Goal: Task Accomplishment & Management: Complete application form

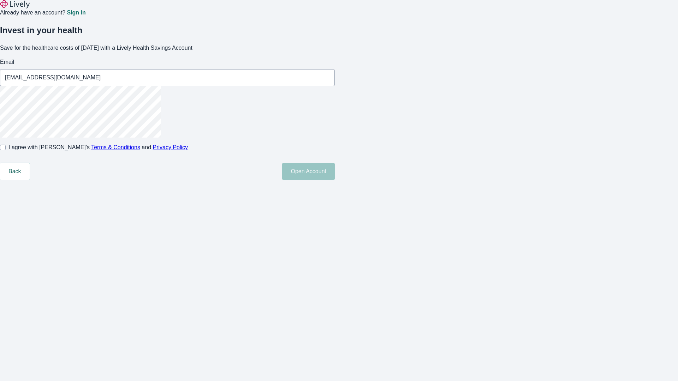
click at [6, 150] on input "I agree with Lively’s Terms & Conditions and Privacy Policy" at bounding box center [3, 148] width 6 height 6
checkbox input "true"
click at [335, 180] on button "Open Account" at bounding box center [308, 171] width 53 height 17
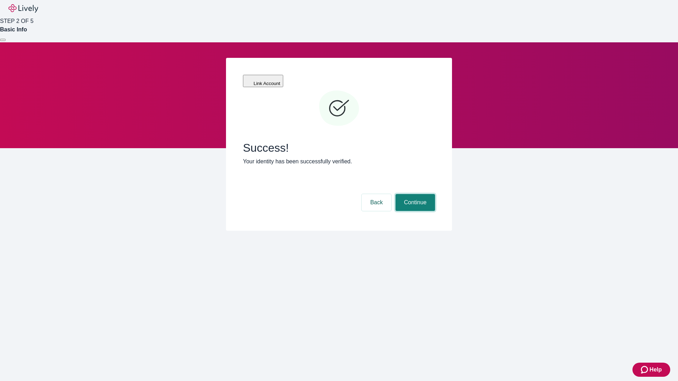
click at [414, 194] on button "Continue" at bounding box center [415, 202] width 40 height 17
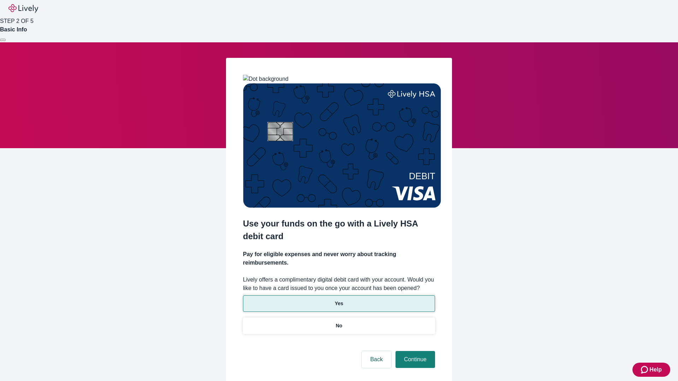
click at [339, 300] on p "Yes" at bounding box center [339, 303] width 8 height 7
click at [414, 351] on button "Continue" at bounding box center [415, 359] width 40 height 17
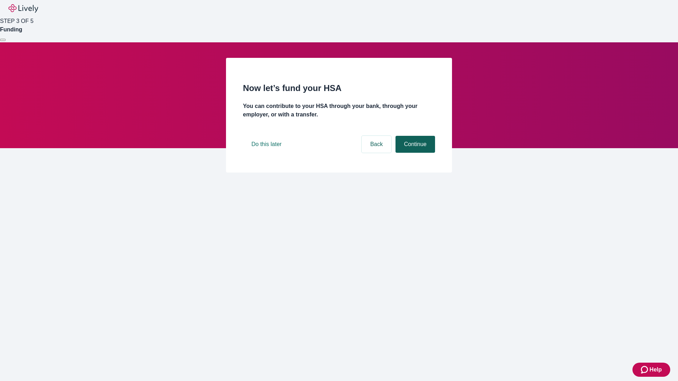
click at [414, 153] on button "Continue" at bounding box center [415, 144] width 40 height 17
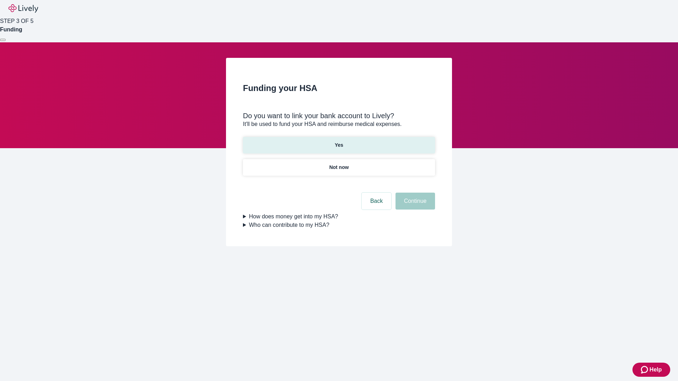
click at [339, 142] on p "Yes" at bounding box center [339, 145] width 8 height 7
click at [414, 193] on button "Continue" at bounding box center [415, 201] width 40 height 17
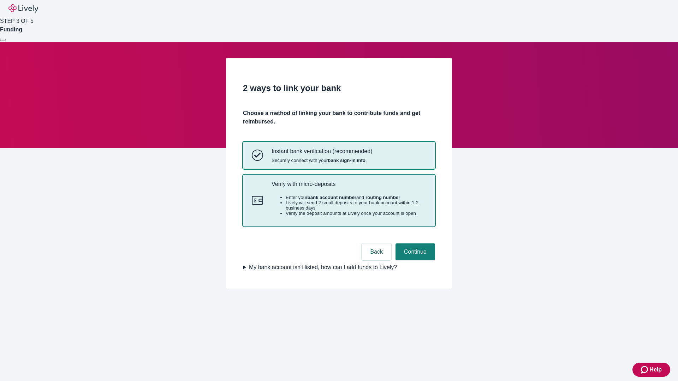
click at [348, 187] on p "Verify with micro-deposits" at bounding box center [348, 184] width 155 height 7
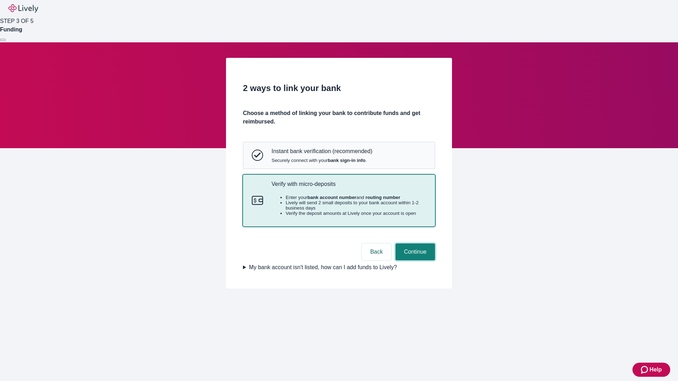
click at [414, 261] on button "Continue" at bounding box center [415, 252] width 40 height 17
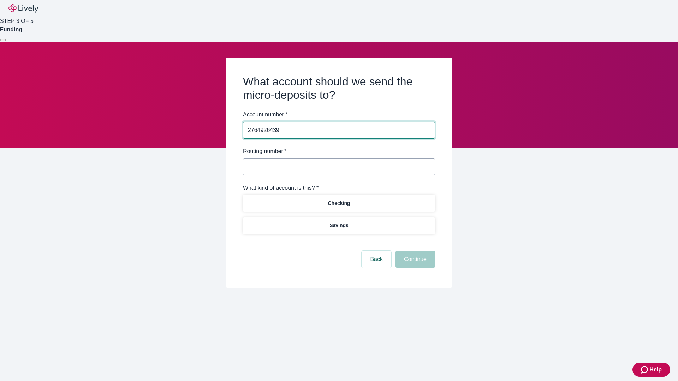
type input "2764926439"
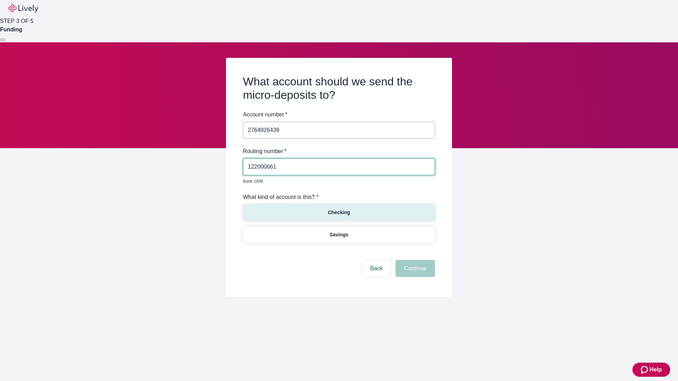
type input "122000661"
click at [339, 209] on p "Checking" at bounding box center [339, 212] width 22 height 7
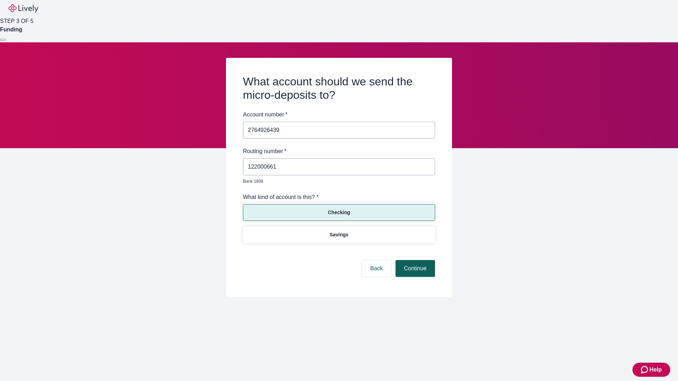
click at [414, 261] on button "Continue" at bounding box center [415, 268] width 40 height 17
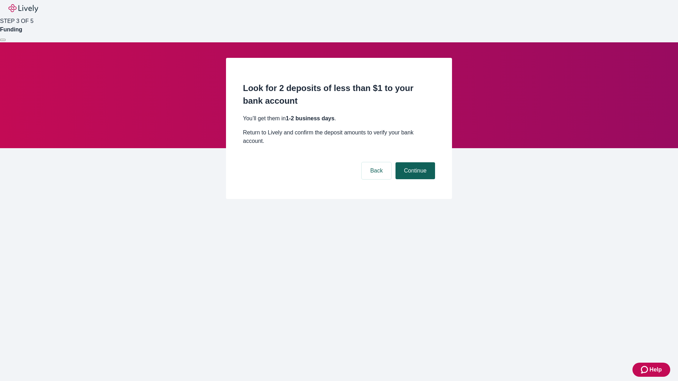
click at [414, 162] on button "Continue" at bounding box center [415, 170] width 40 height 17
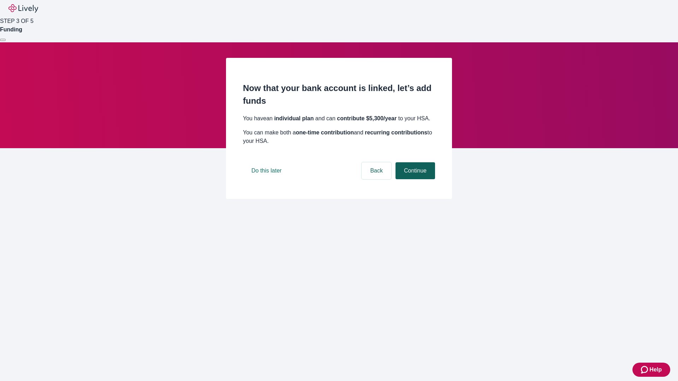
click at [414, 179] on button "Continue" at bounding box center [415, 170] width 40 height 17
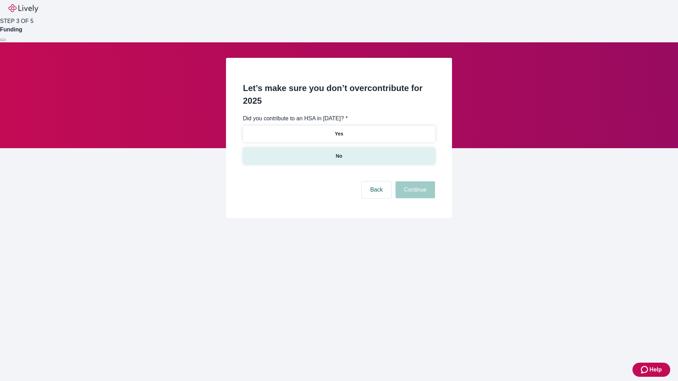
click at [339, 152] on p "No" at bounding box center [339, 155] width 7 height 7
click at [414, 181] on button "Continue" at bounding box center [415, 189] width 40 height 17
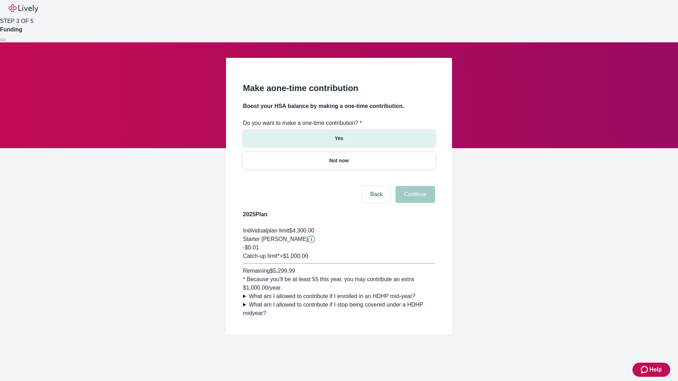
click at [339, 135] on p "Yes" at bounding box center [339, 138] width 8 height 7
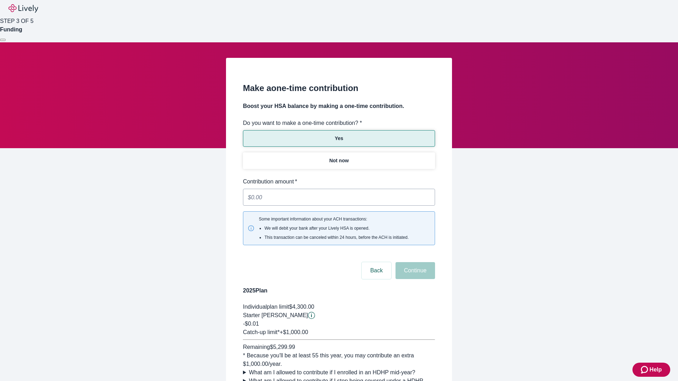
type input "0.01"
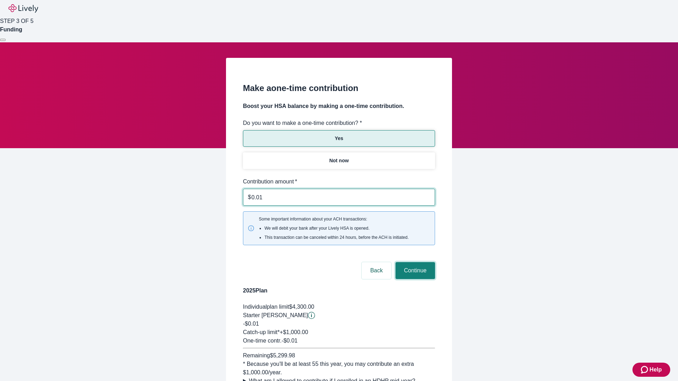
click at [414, 262] on button "Continue" at bounding box center [415, 270] width 40 height 17
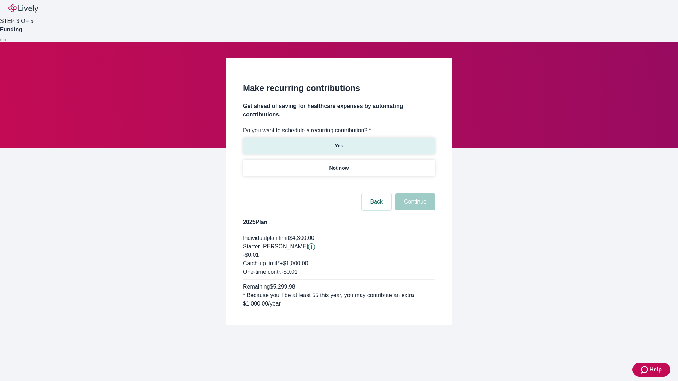
click at [339, 142] on p "Yes" at bounding box center [339, 145] width 8 height 7
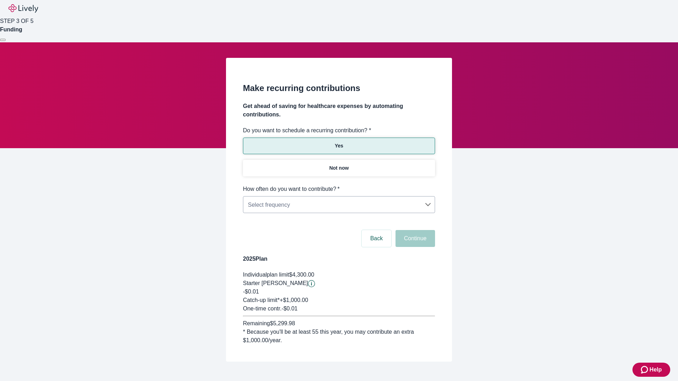
click at [339, 185] on body "Help STEP 3 OF 5 Funding Make recurring contributions Get ahead of saving for h…" at bounding box center [339, 198] width 678 height 396
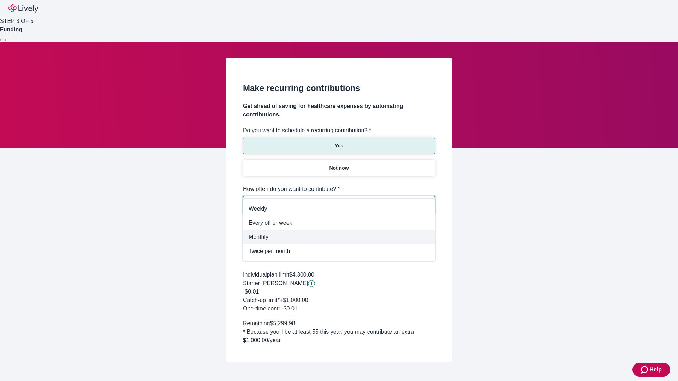
click at [339, 237] on span "Monthly" at bounding box center [339, 237] width 181 height 8
type input "Monthly"
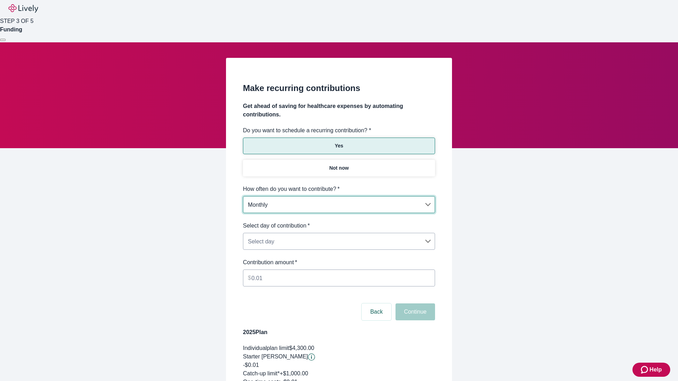
click at [339, 222] on body "Help STEP 3 OF 5 Funding Make recurring contributions Get ahead of saving for h…" at bounding box center [339, 234] width 678 height 469
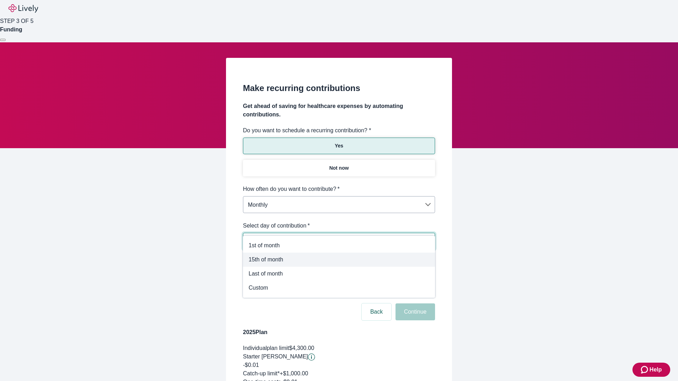
click at [339, 260] on span "15th of month" at bounding box center [339, 260] width 181 height 8
type input "Monthly15th"
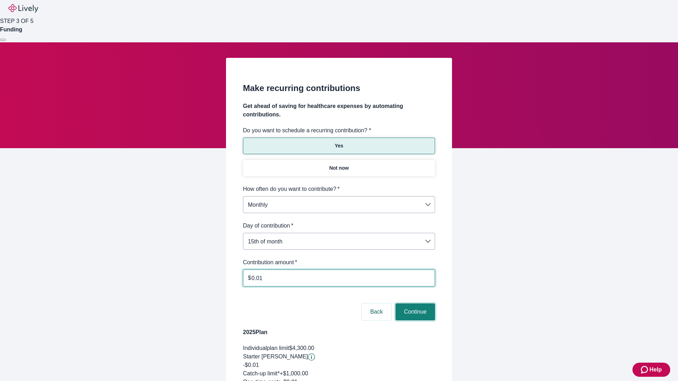
click at [414, 304] on button "Continue" at bounding box center [415, 312] width 40 height 17
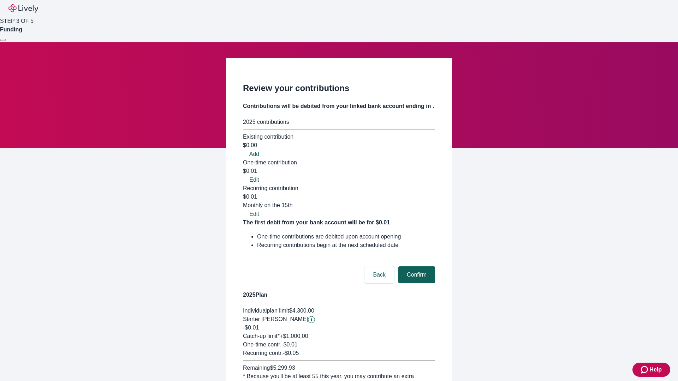
click at [415, 267] on button "Confirm" at bounding box center [416, 275] width 37 height 17
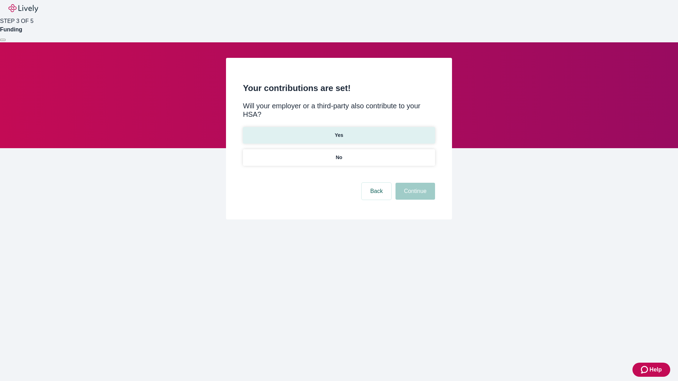
click at [339, 132] on p "Yes" at bounding box center [339, 135] width 8 height 7
click at [414, 183] on button "Continue" at bounding box center [415, 191] width 40 height 17
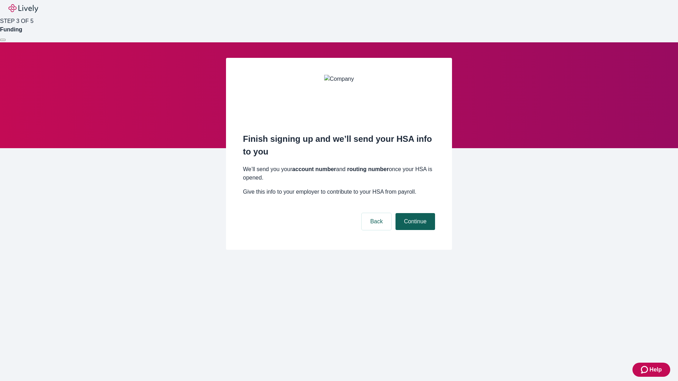
click at [414, 213] on button "Continue" at bounding box center [415, 221] width 40 height 17
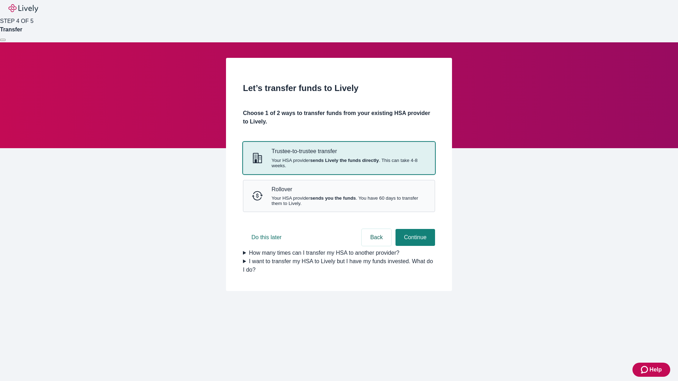
click at [339, 163] on strong "sends Lively the funds directly" at bounding box center [344, 160] width 69 height 5
click at [414, 246] on button "Continue" at bounding box center [415, 237] width 40 height 17
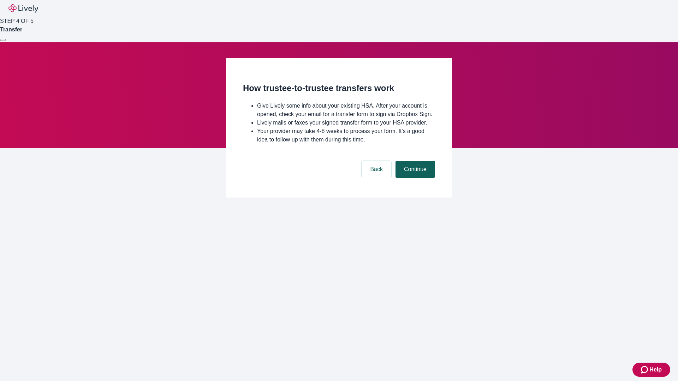
click at [414, 178] on button "Continue" at bounding box center [415, 169] width 40 height 17
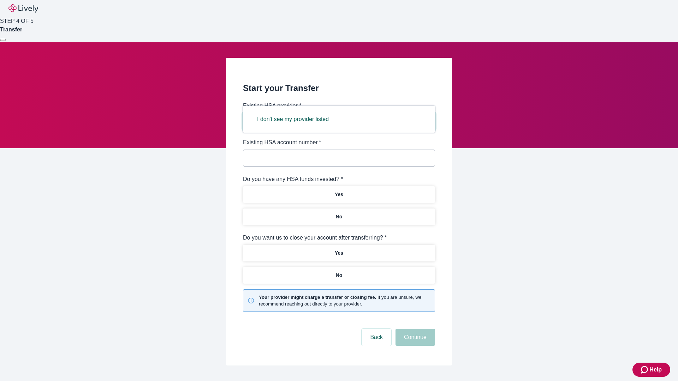
click at [295, 119] on button "I don't see my provider listed" at bounding box center [293, 119] width 89 height 17
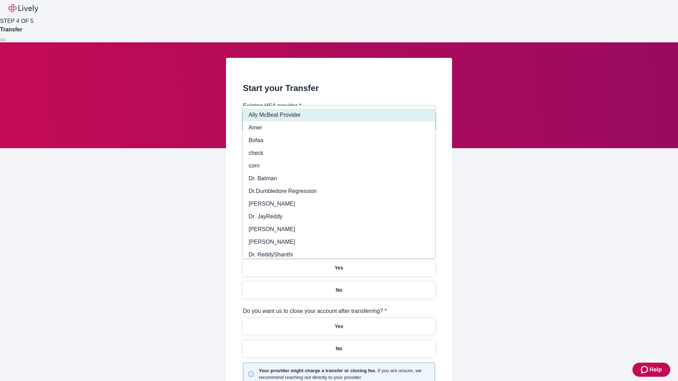
type input "Other"
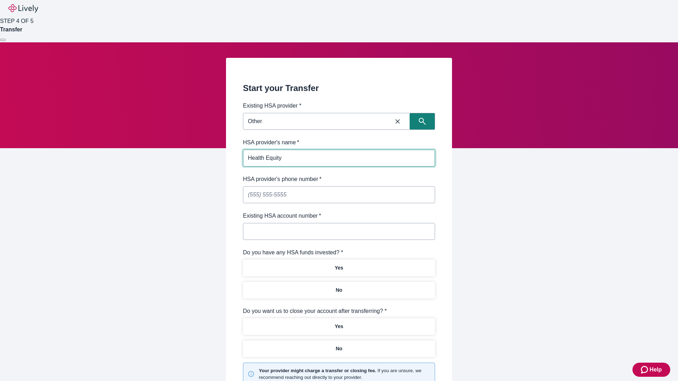
type input "Health Equity"
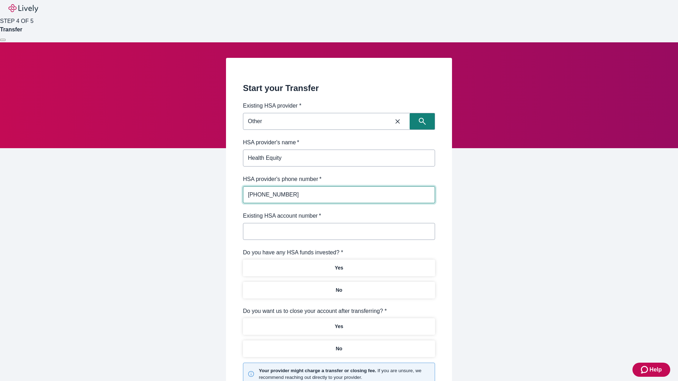
type input "(434) 343-4344"
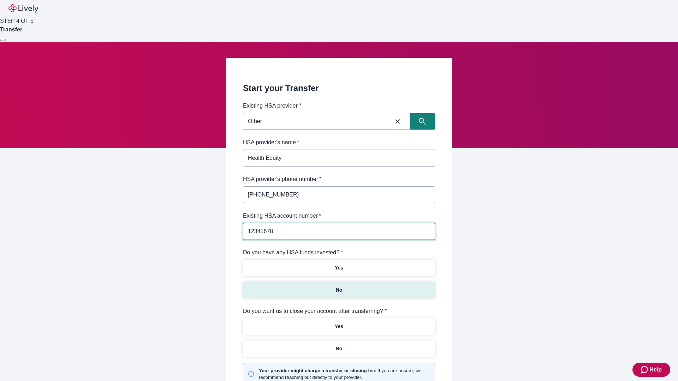
type input "12345678"
click at [339, 287] on p "No" at bounding box center [339, 290] width 7 height 7
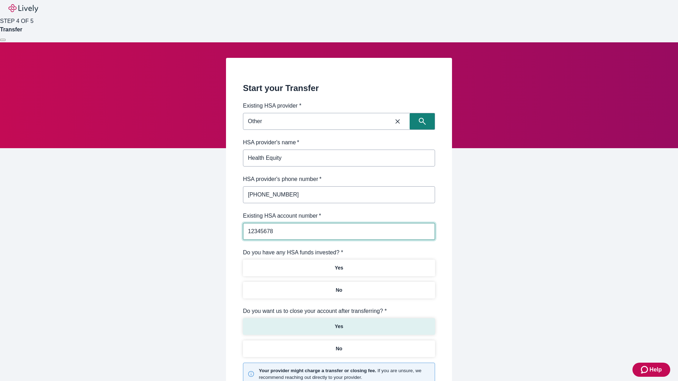
click at [339, 323] on p "Yes" at bounding box center [339, 326] width 8 height 7
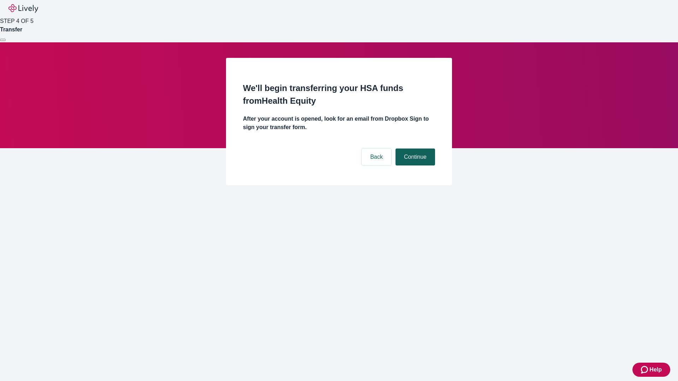
click at [414, 149] on button "Continue" at bounding box center [415, 157] width 40 height 17
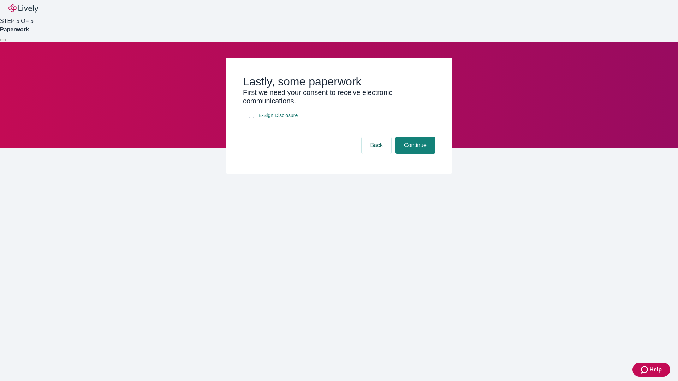
click at [251, 118] on input "E-Sign Disclosure" at bounding box center [252, 116] width 6 height 6
checkbox input "true"
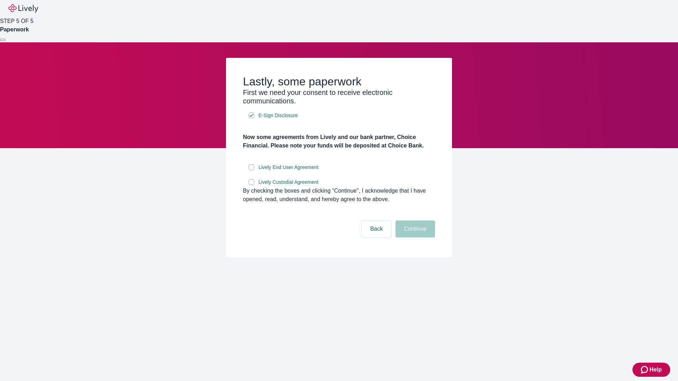
click at [251, 170] on input "Lively End User Agreement" at bounding box center [252, 167] width 6 height 6
checkbox input "true"
click at [251, 185] on input "Lively Custodial Agreement" at bounding box center [252, 182] width 6 height 6
checkbox input "true"
click at [414, 238] on button "Continue" at bounding box center [415, 229] width 40 height 17
